Goal: Task Accomplishment & Management: Use online tool/utility

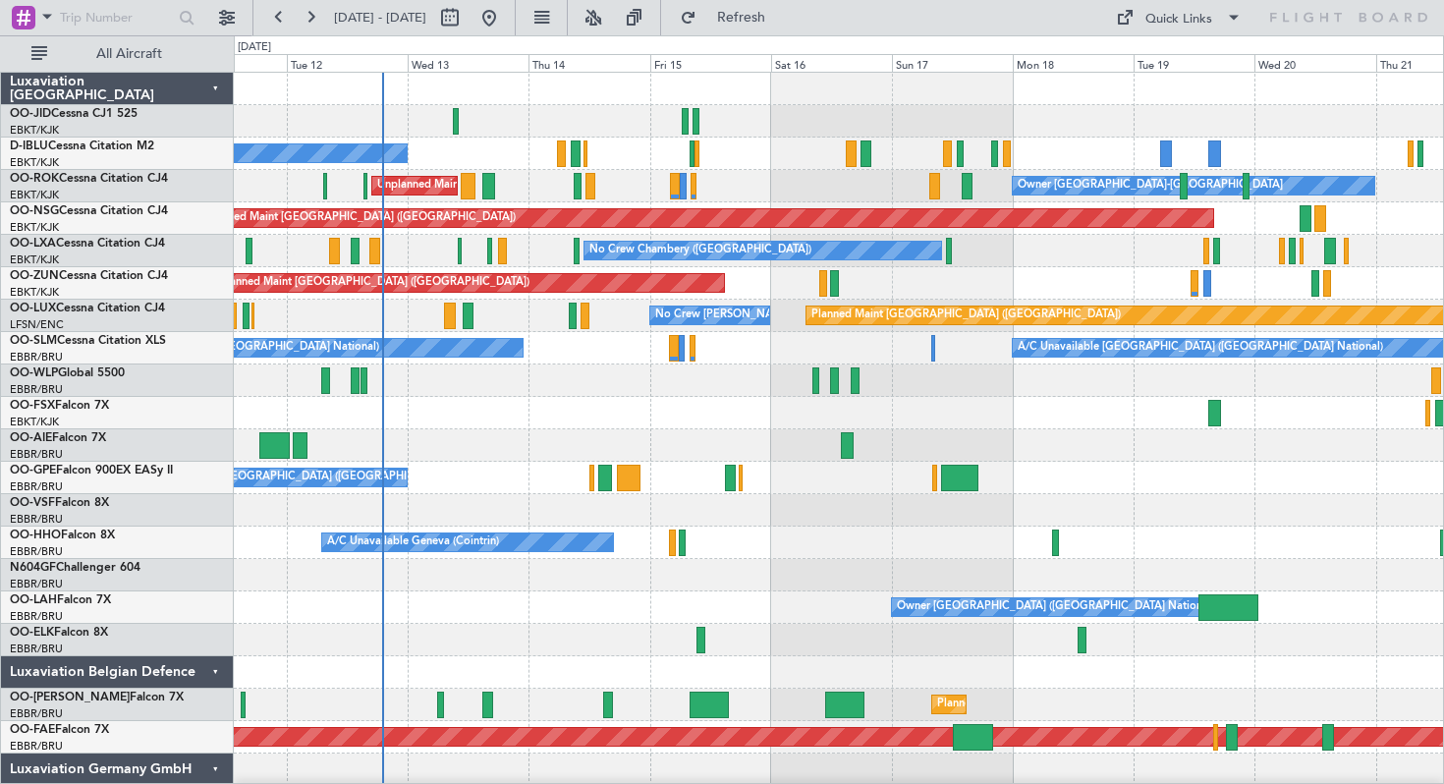
click at [828, 413] on div "No Crew [GEOGRAPHIC_DATA] ([GEOGRAPHIC_DATA] National) Unplanned Maint [GEOGRAP…" at bounding box center [838, 494] width 1209 height 843
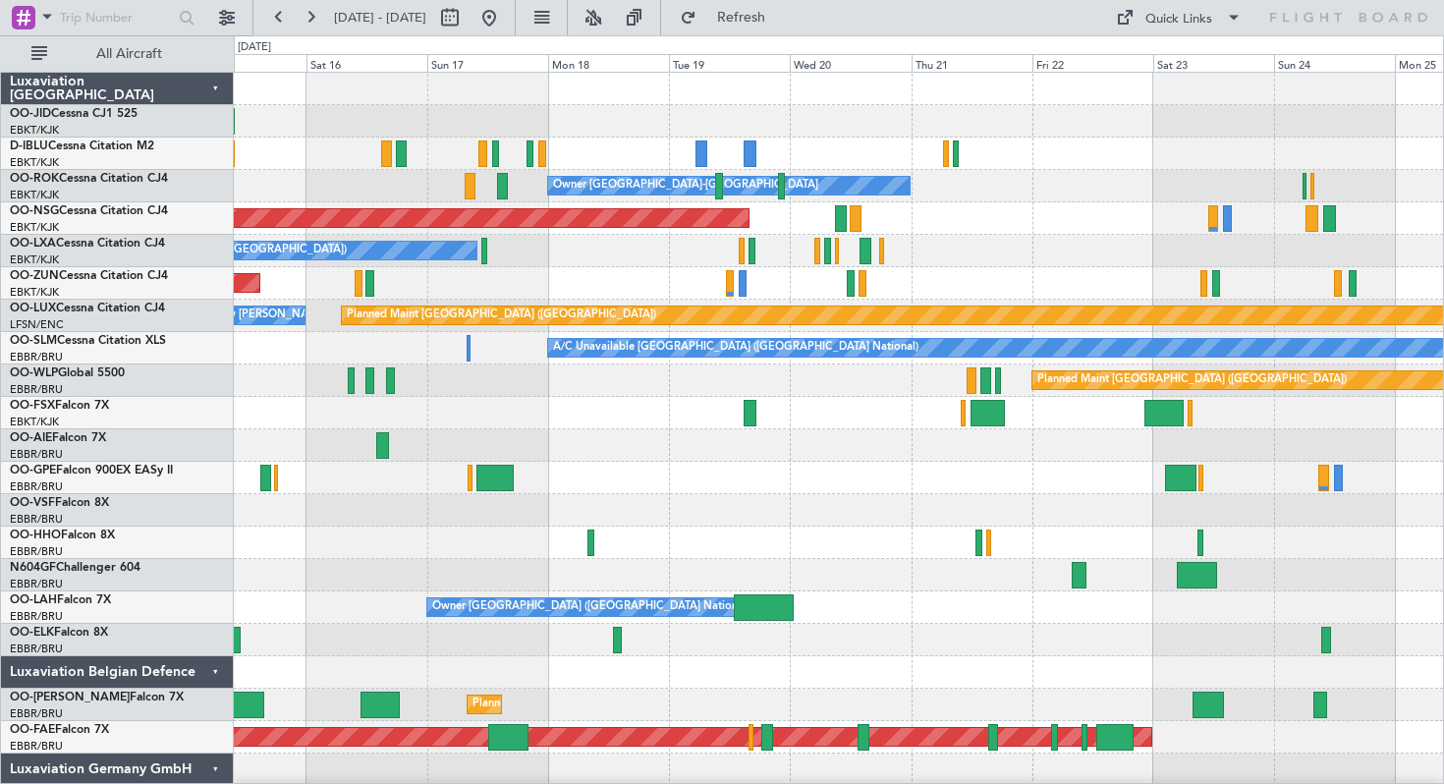
click at [704, 421] on div at bounding box center [838, 413] width 1209 height 32
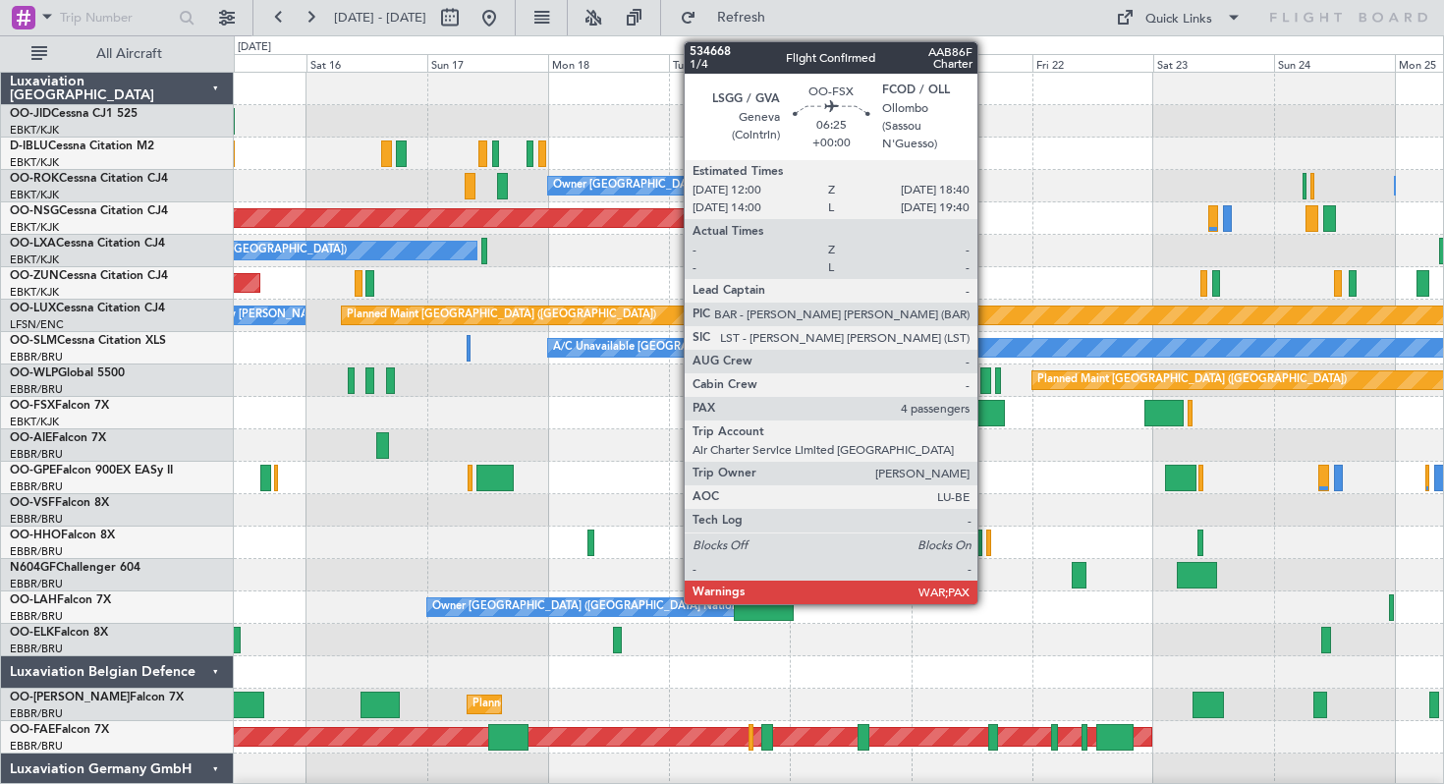
click at [986, 410] on div at bounding box center [987, 413] width 34 height 27
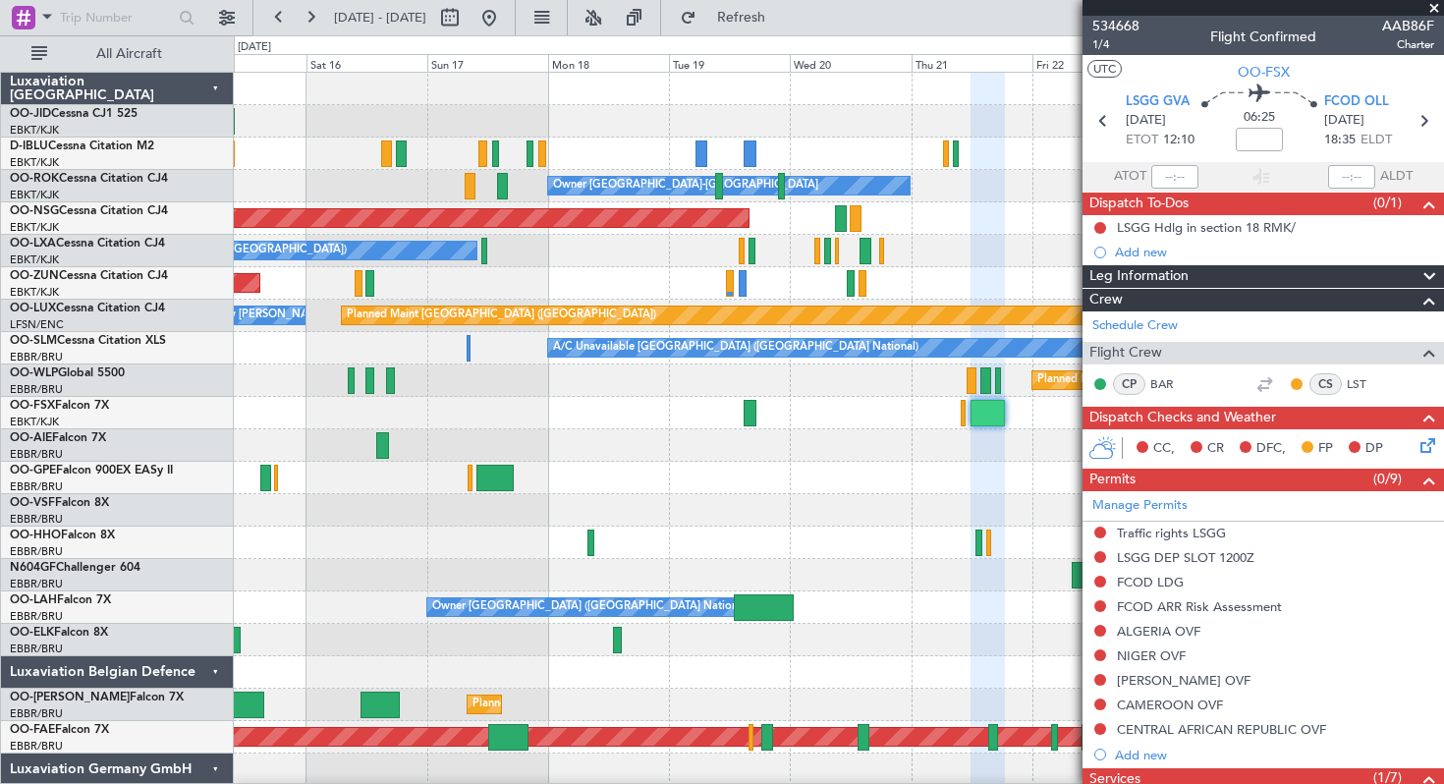
click at [1436, 6] on span at bounding box center [1434, 9] width 20 height 18
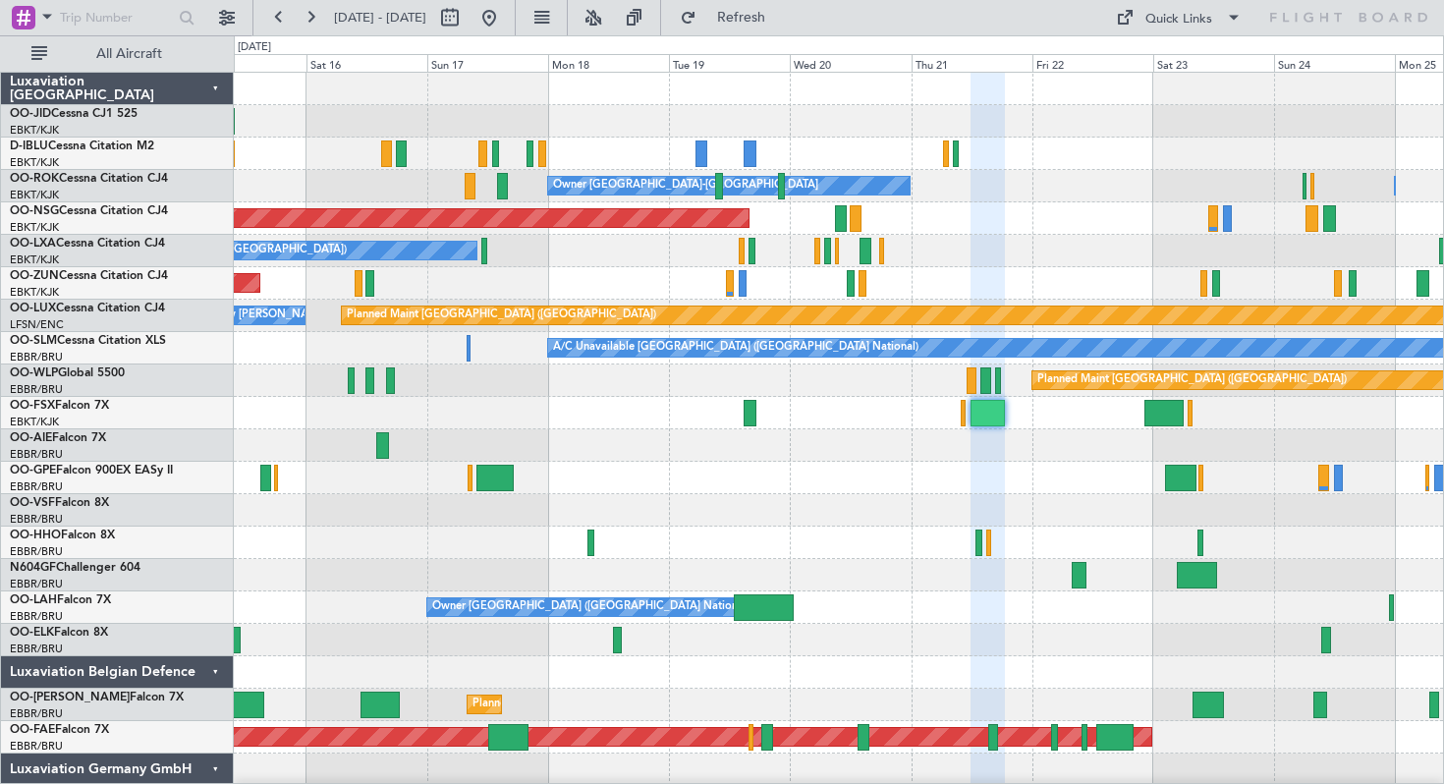
type input "0"
